Goal: Information Seeking & Learning: Learn about a topic

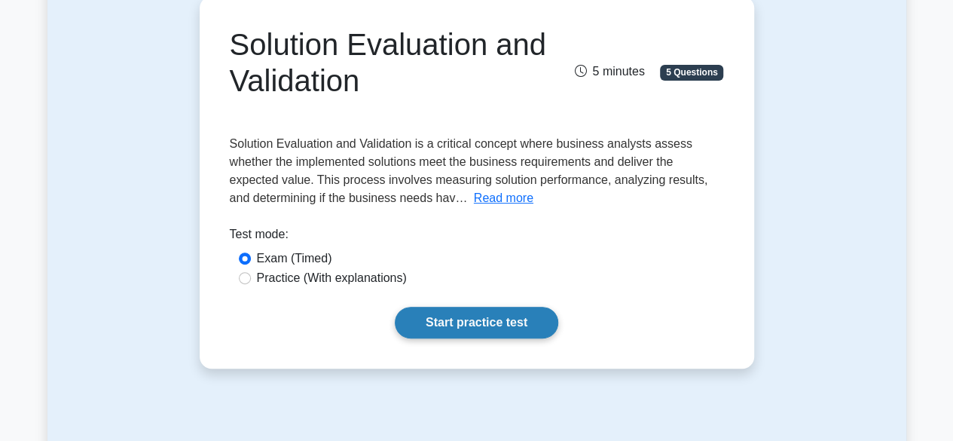
click at [497, 320] on link "Start practice test" at bounding box center [476, 323] width 163 height 32
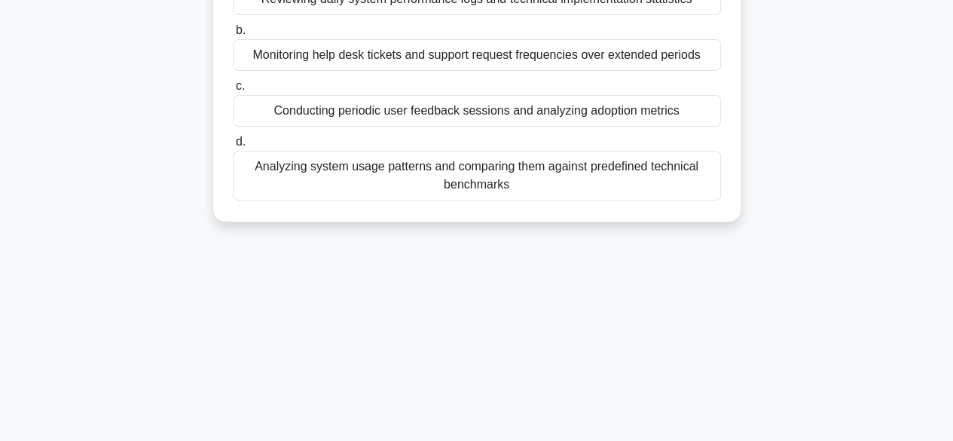
scroll to position [75, 0]
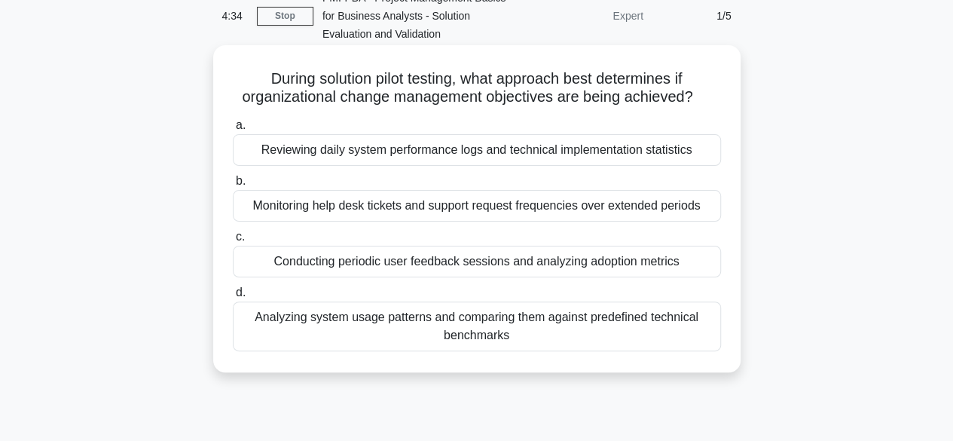
click at [244, 257] on div "Conducting periodic user feedback sessions and analyzing adoption metrics" at bounding box center [477, 262] width 488 height 32
click at [233, 242] on input "c. Conducting periodic user feedback sessions and analyzing adoption metrics" at bounding box center [233, 237] width 0 height 10
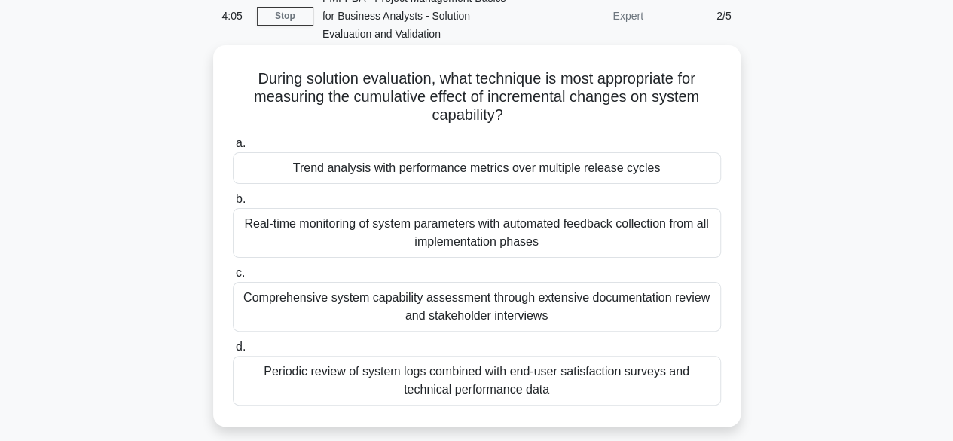
click at [316, 370] on div "Periodic review of system logs combined with end-user satisfaction surveys and …" at bounding box center [477, 380] width 488 height 50
click at [233, 352] on input "d. Periodic review of system logs combined with end-user satisfaction surveys a…" at bounding box center [233, 347] width 0 height 10
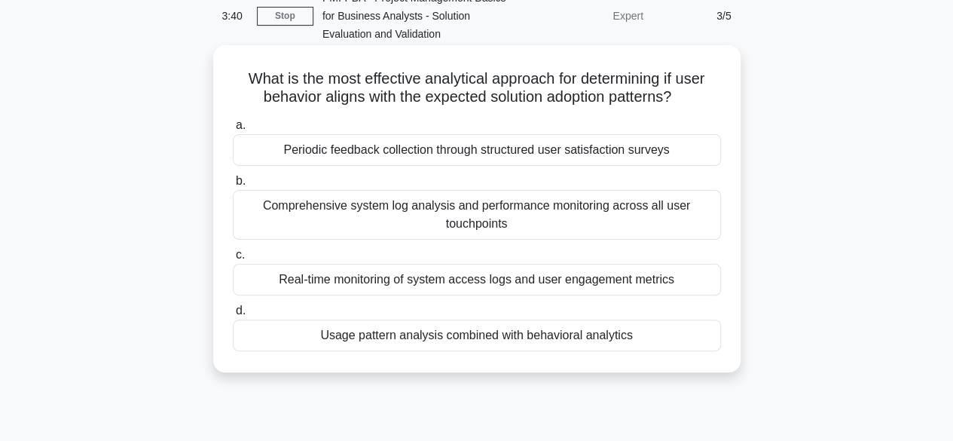
click at [404, 338] on div "Usage pattern analysis combined with behavioral analytics" at bounding box center [477, 335] width 488 height 32
click at [233, 316] on input "d. Usage pattern analysis combined with behavioral analytics" at bounding box center [233, 311] width 0 height 10
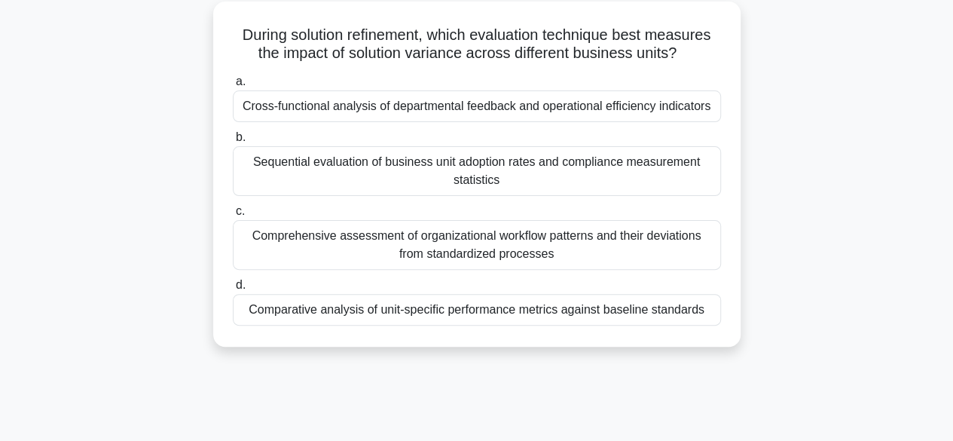
scroll to position [151, 0]
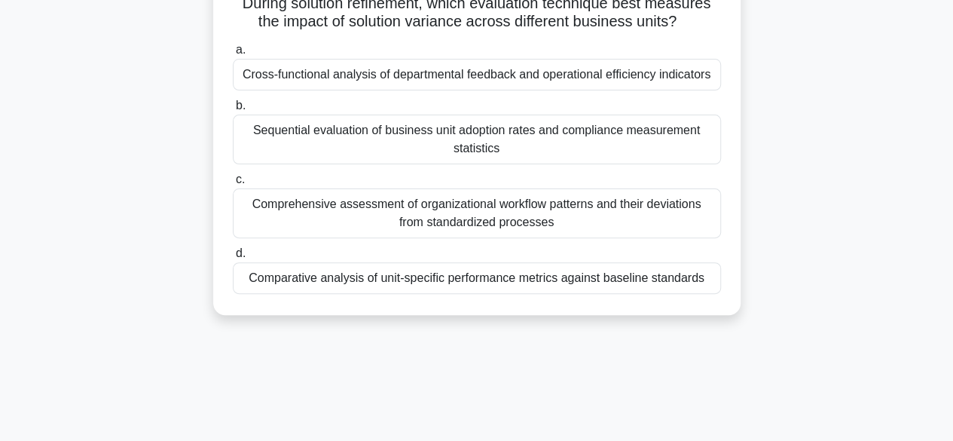
click at [384, 209] on div "Comprehensive assessment of organizational workflow patterns and their deviatio…" at bounding box center [477, 213] width 488 height 50
click at [233, 185] on input "c. Comprehensive assessment of organizational workflow patterns and their devia…" at bounding box center [233, 180] width 0 height 10
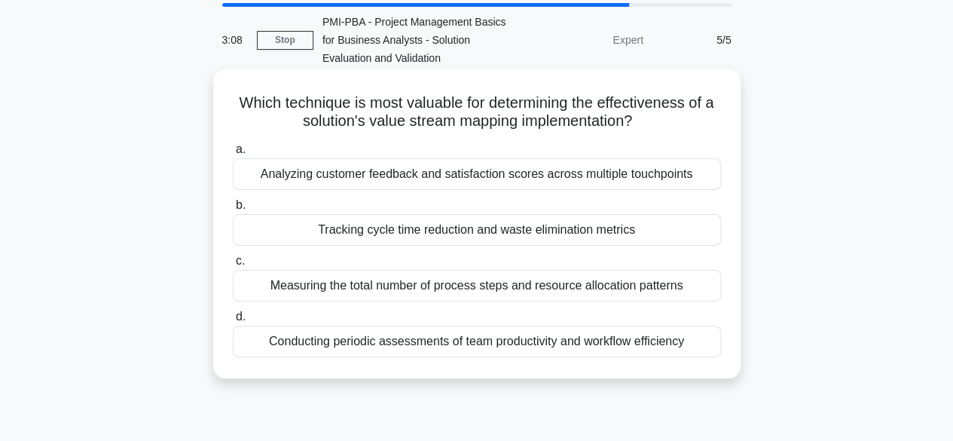
scroll to position [75, 0]
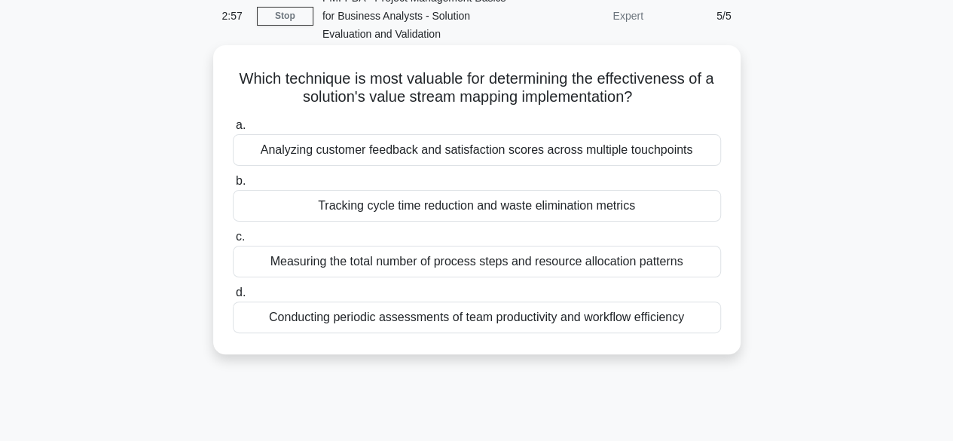
click at [419, 315] on div "Conducting periodic assessments of team productivity and workflow efficiency" at bounding box center [477, 317] width 488 height 32
click at [233, 297] on input "d. Conducting periodic assessments of team productivity and workflow efficiency" at bounding box center [233, 293] width 0 height 10
